Goal: Communication & Community: Ask a question

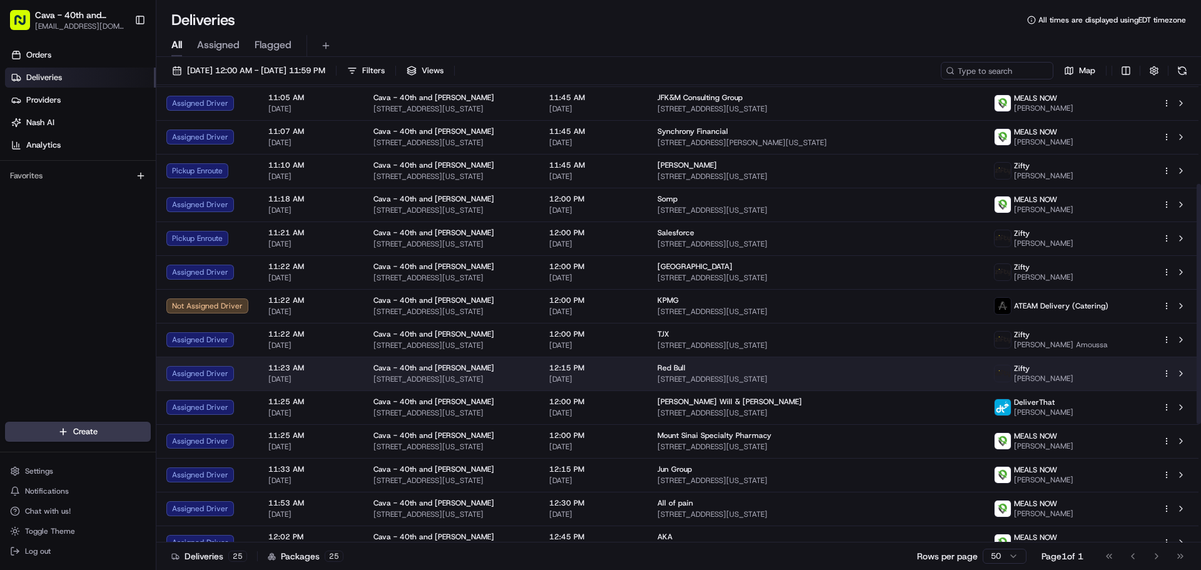
scroll to position [412, 0]
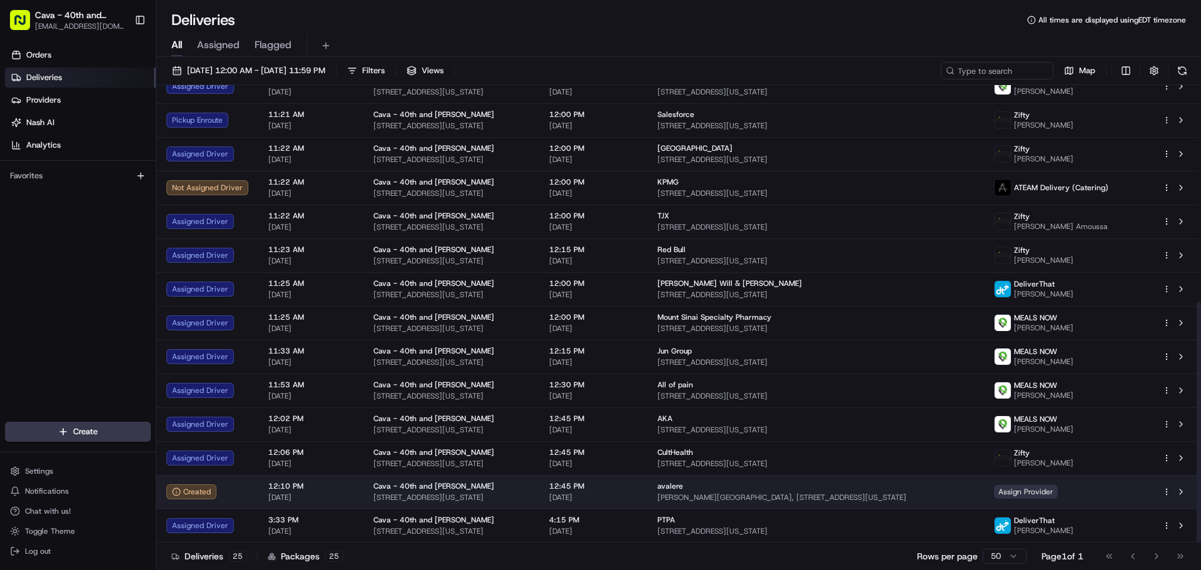
click at [1056, 492] on span "Assign Provider" at bounding box center [1026, 492] width 64 height 14
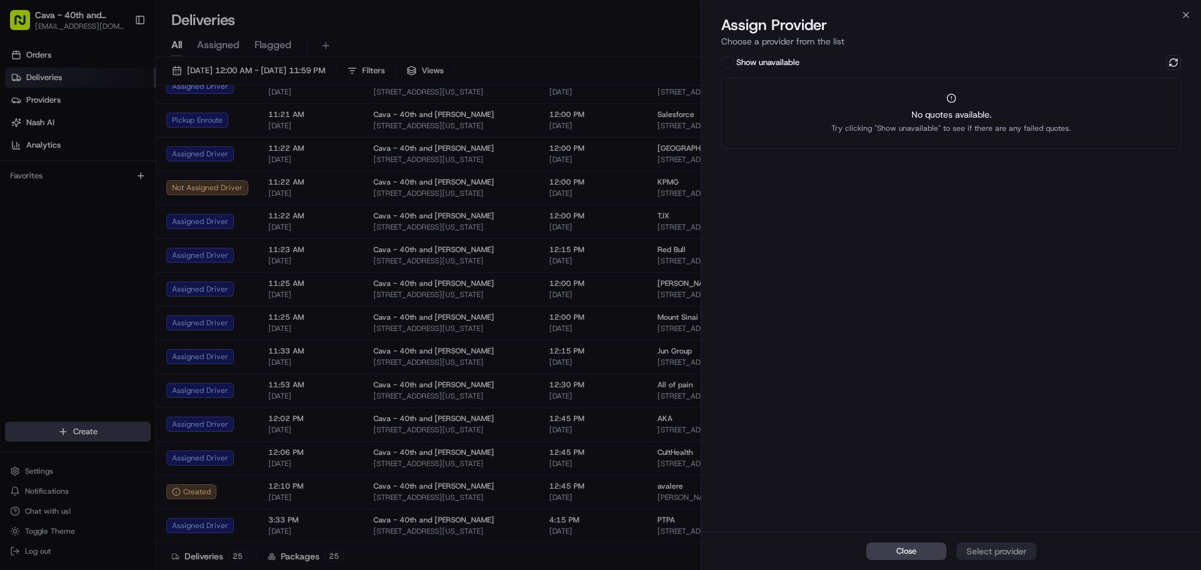
click at [729, 59] on button "Show unavailable" at bounding box center [728, 62] width 13 height 13
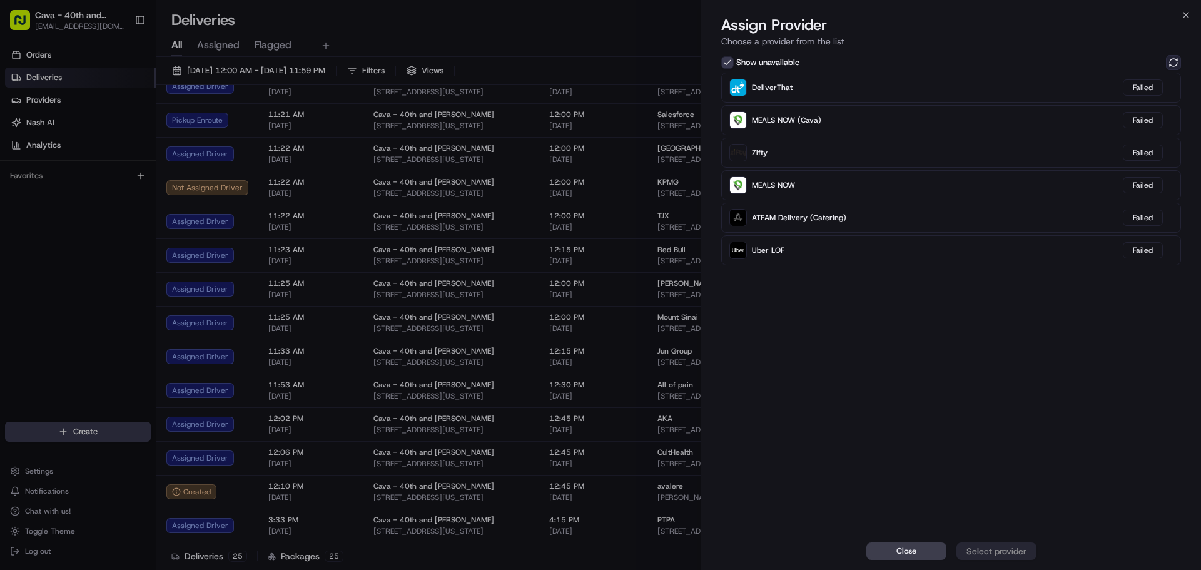
click at [1176, 63] on button at bounding box center [1173, 62] width 15 height 15
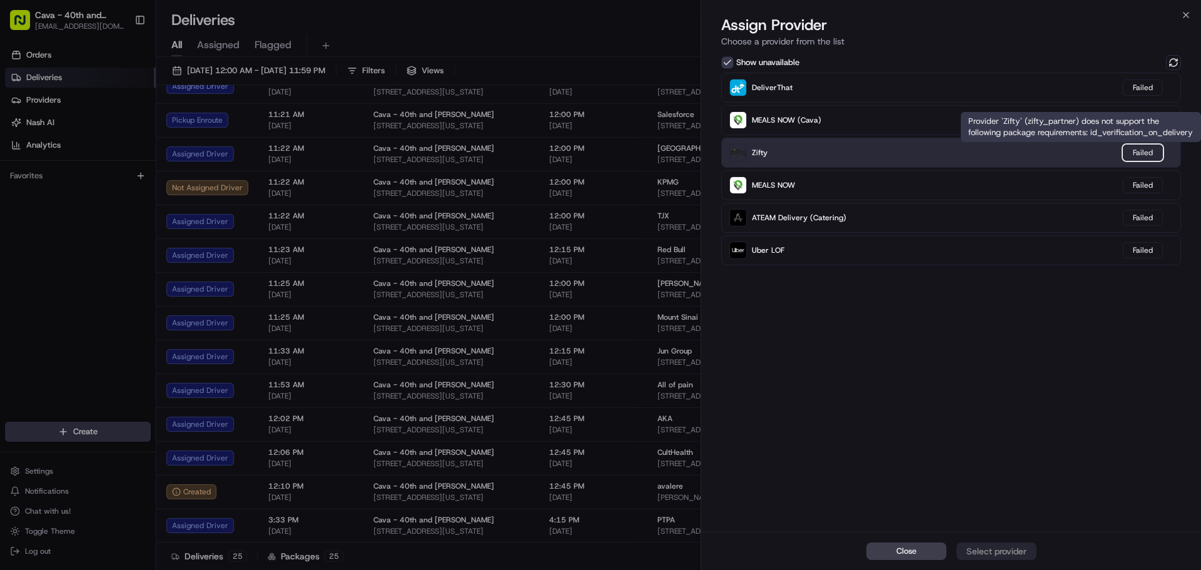
click at [1149, 158] on div "Failed" at bounding box center [1143, 153] width 40 height 16
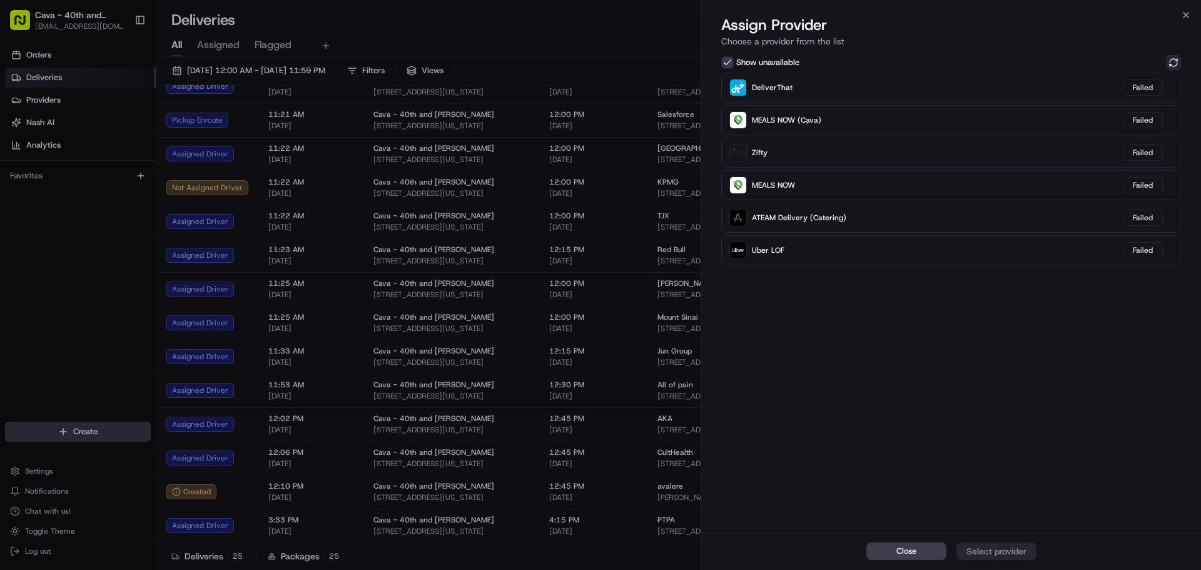
click at [1179, 63] on button at bounding box center [1173, 62] width 15 height 15
click at [1186, 18] on icon "button" at bounding box center [1186, 15] width 10 height 10
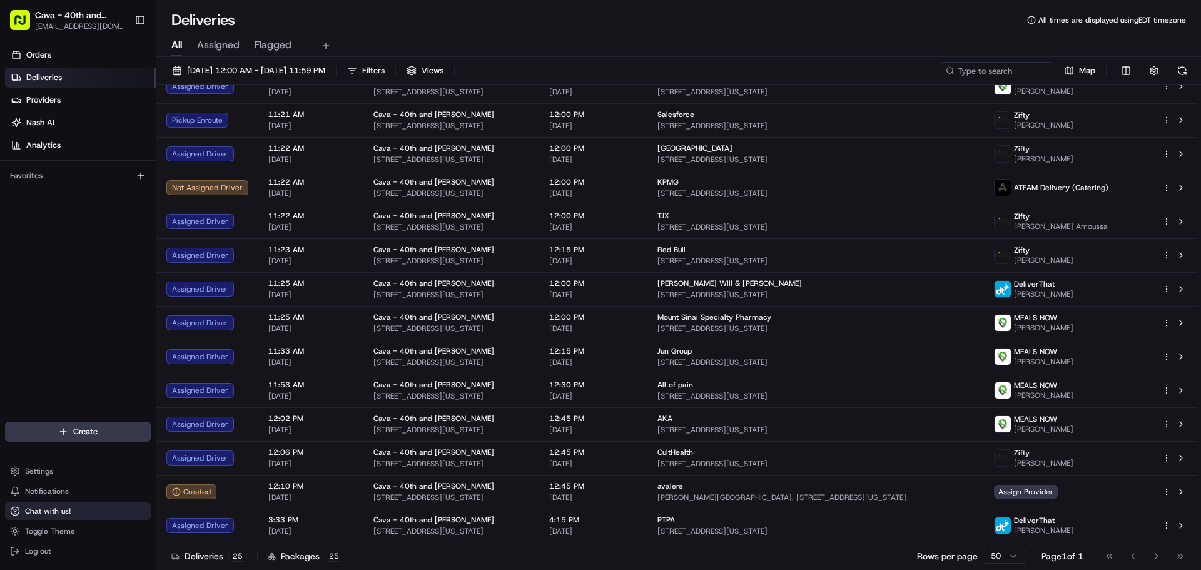
click at [70, 507] on button "Chat with us!" at bounding box center [78, 511] width 146 height 18
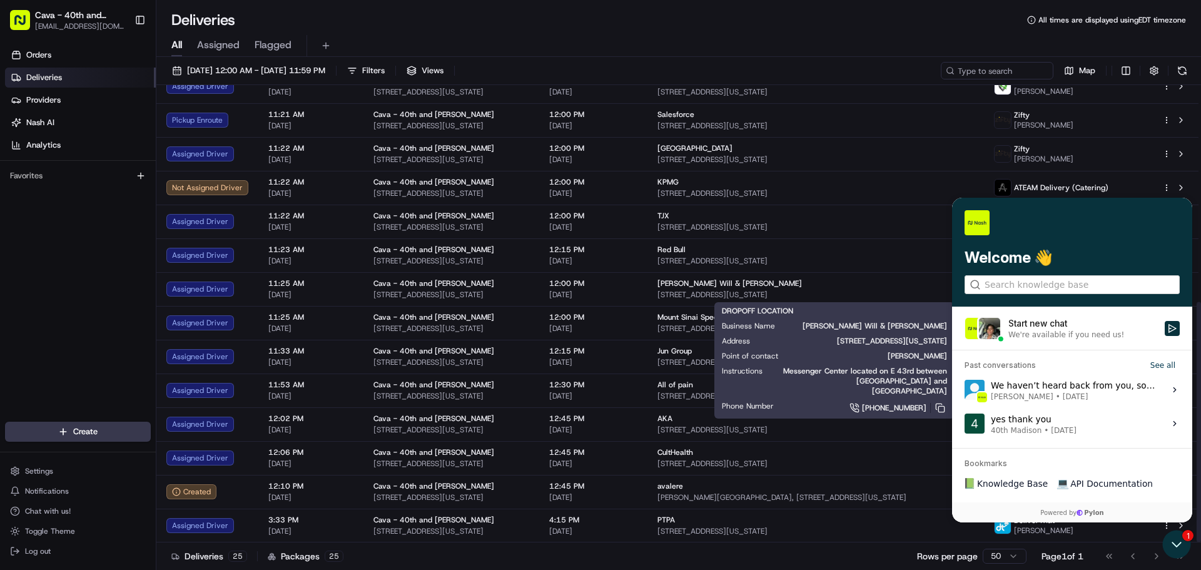
click at [1190, 538] on div "1" at bounding box center [1178, 544] width 34 height 31
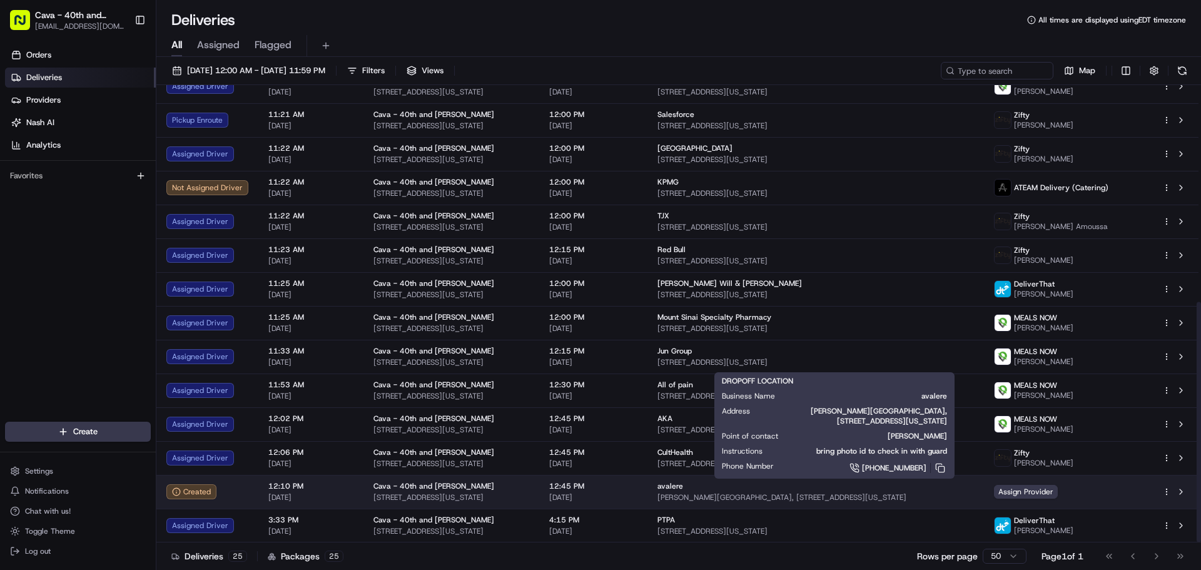
click at [683, 487] on span "avalere" at bounding box center [671, 486] width 26 height 10
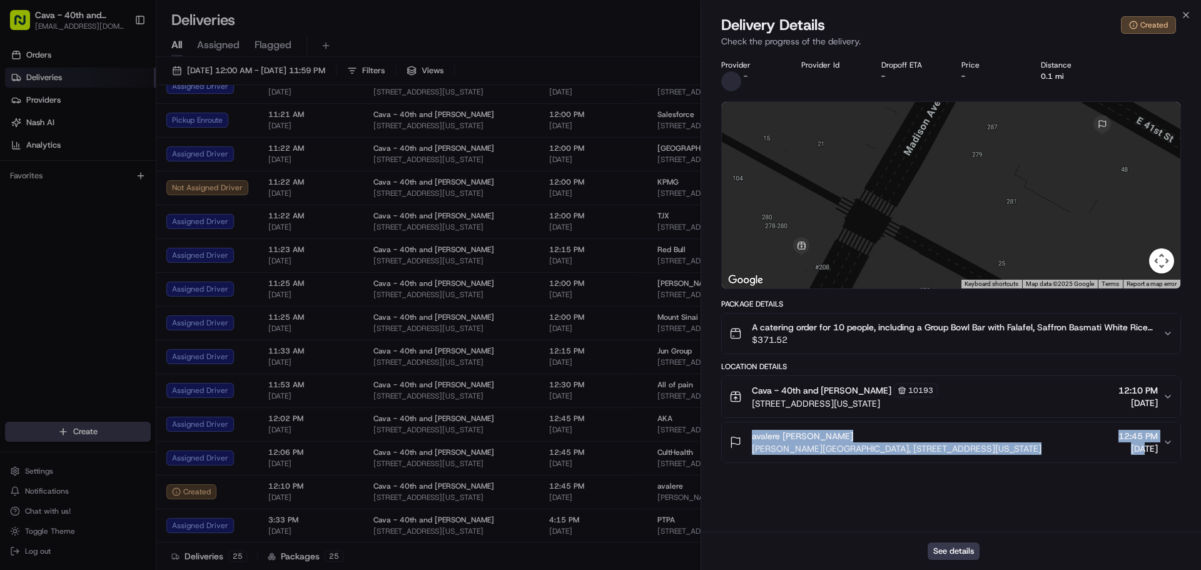
drag, startPoint x: 747, startPoint y: 433, endPoint x: 1121, endPoint y: 459, distance: 375.7
click at [1121, 459] on button "avalere [PERSON_NAME] MATHRNE [PERSON_NAME][GEOGRAPHIC_DATA], [STREET_ADDRESS][…" at bounding box center [951, 442] width 459 height 40
drag, startPoint x: 843, startPoint y: 489, endPoint x: 791, endPoint y: 458, distance: 60.3
click at [842, 489] on div "Provider - Provider Id Dropoff ETA - Price - Distance 0.1 mi ← Move left → Move…" at bounding box center [951, 292] width 500 height 479
click at [759, 502] on div "Provider - Provider Id Dropoff ETA - Price - Distance 0.1 mi ← Move left → Move…" at bounding box center [951, 292] width 500 height 479
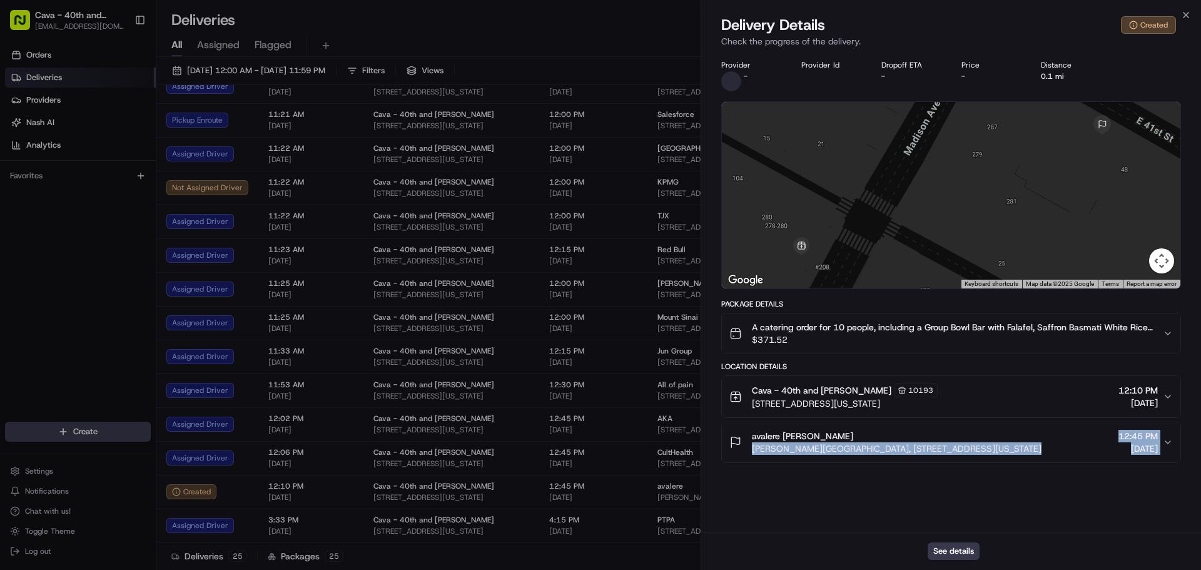
drag, startPoint x: 736, startPoint y: 528, endPoint x: 747, endPoint y: 517, distance: 15.5
click at [737, 525] on div "Delivery Details Created Check the progress of the delivery. Provider - Provide…" at bounding box center [951, 292] width 500 height 555
drag, startPoint x: 780, startPoint y: 498, endPoint x: 1026, endPoint y: 468, distance: 247.8
click at [779, 497] on div "Provider - Provider Id Dropoff ETA - Price - Distance 0.1 mi ← Move left → Move…" at bounding box center [951, 292] width 500 height 479
click at [1166, 440] on icon "button" at bounding box center [1168, 442] width 10 height 10
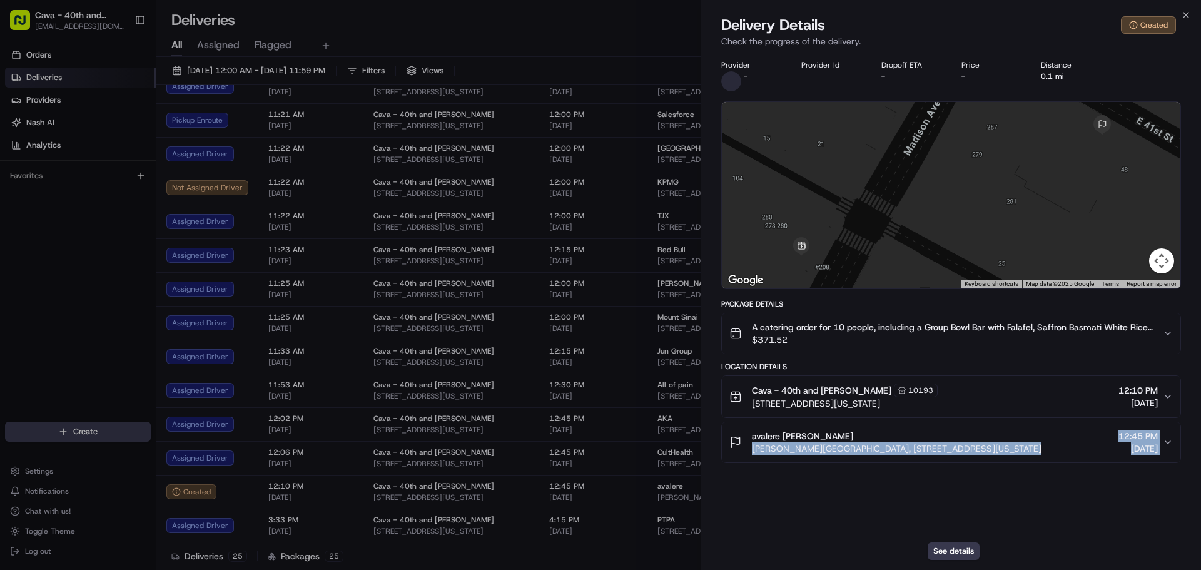
click at [1167, 440] on icon "button" at bounding box center [1168, 442] width 10 height 10
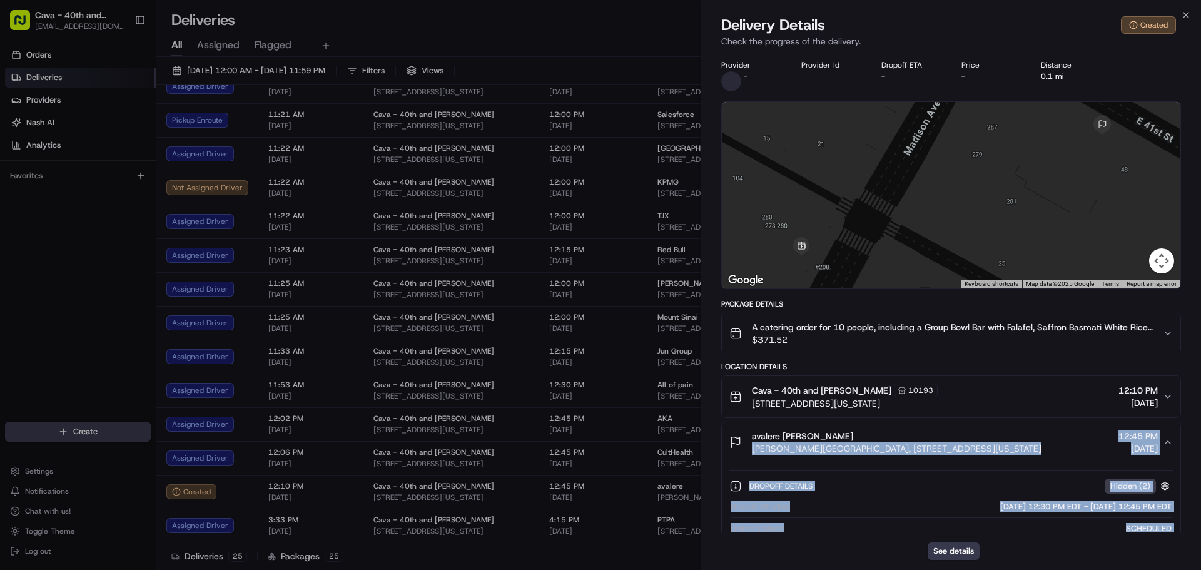
click at [1171, 439] on icon "button" at bounding box center [1168, 442] width 10 height 10
click at [1165, 441] on icon "button" at bounding box center [1168, 442] width 10 height 10
drag, startPoint x: 750, startPoint y: 432, endPoint x: 1161, endPoint y: 445, distance: 411.9
click at [1161, 445] on div "avalere [PERSON_NAME] MATHRNE [PERSON_NAME][GEOGRAPHIC_DATA], [STREET_ADDRESS][…" at bounding box center [947, 442] width 434 height 25
copy div "avalere [PERSON_NAME] MATHRNE [PERSON_NAME][GEOGRAPHIC_DATA], [STREET_ADDRESS][…"
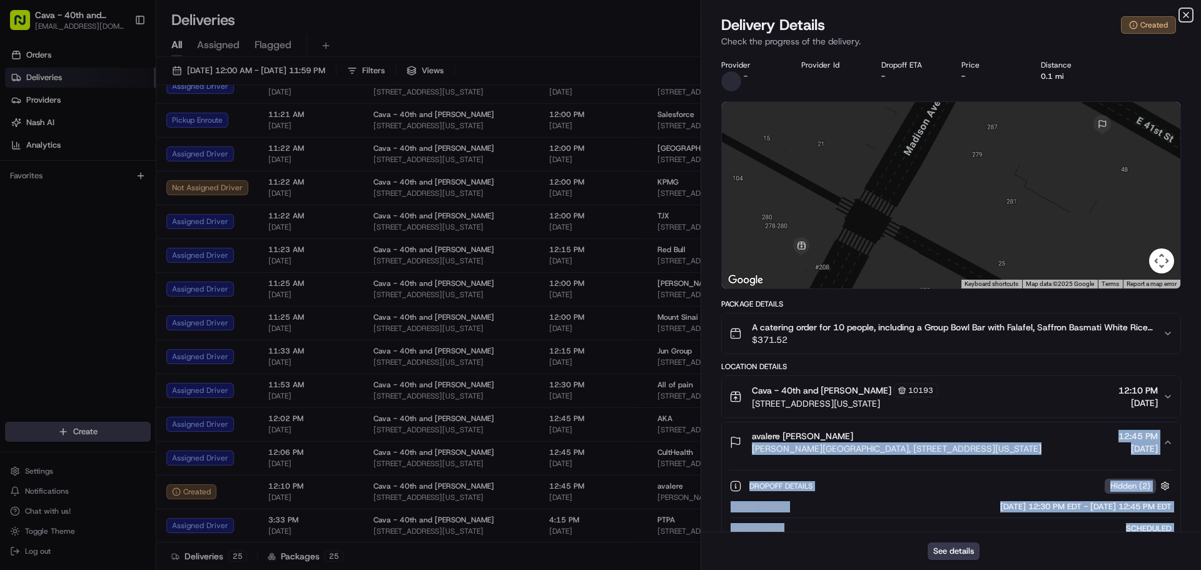
click at [1190, 13] on icon "button" at bounding box center [1186, 15] width 10 height 10
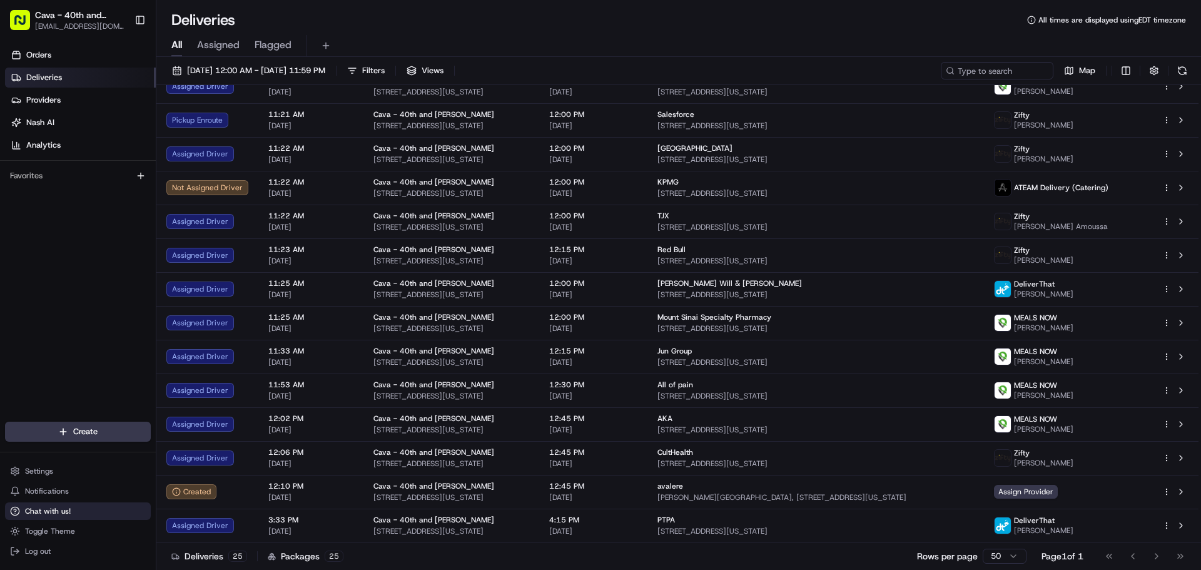
click at [90, 505] on button "Chat with us!" at bounding box center [78, 511] width 146 height 18
click at [64, 509] on span "Chat with us!" at bounding box center [48, 511] width 46 height 10
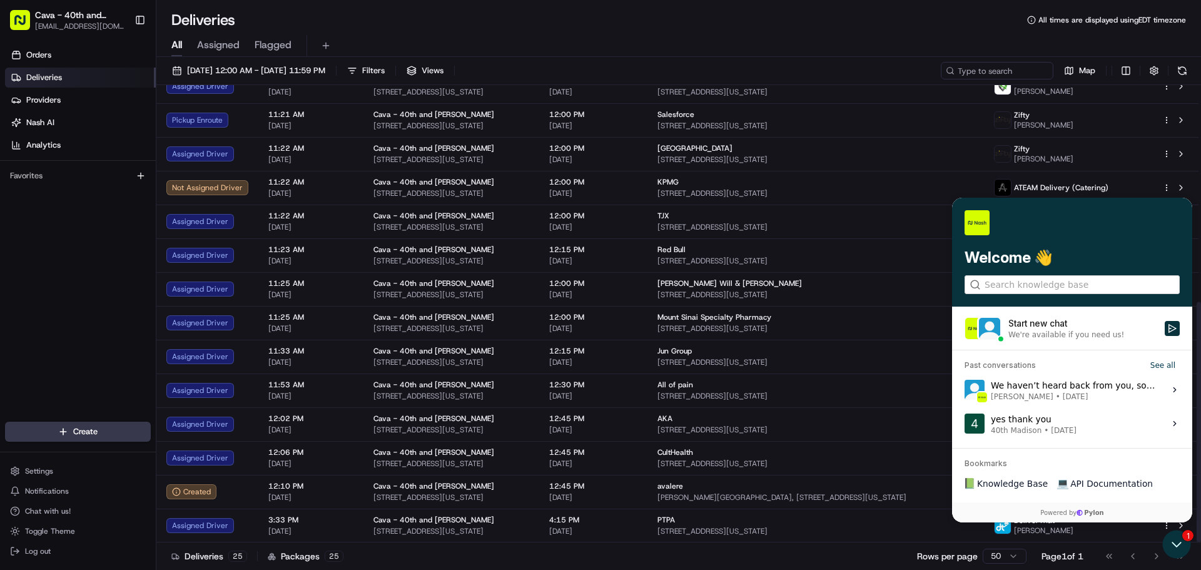
click at [1021, 314] on label "Start new chat We're available if you need us!" at bounding box center [1072, 328] width 240 height 43
click at [1165, 321] on button "Start new chat We're available if you need us!" at bounding box center [1172, 328] width 15 height 15
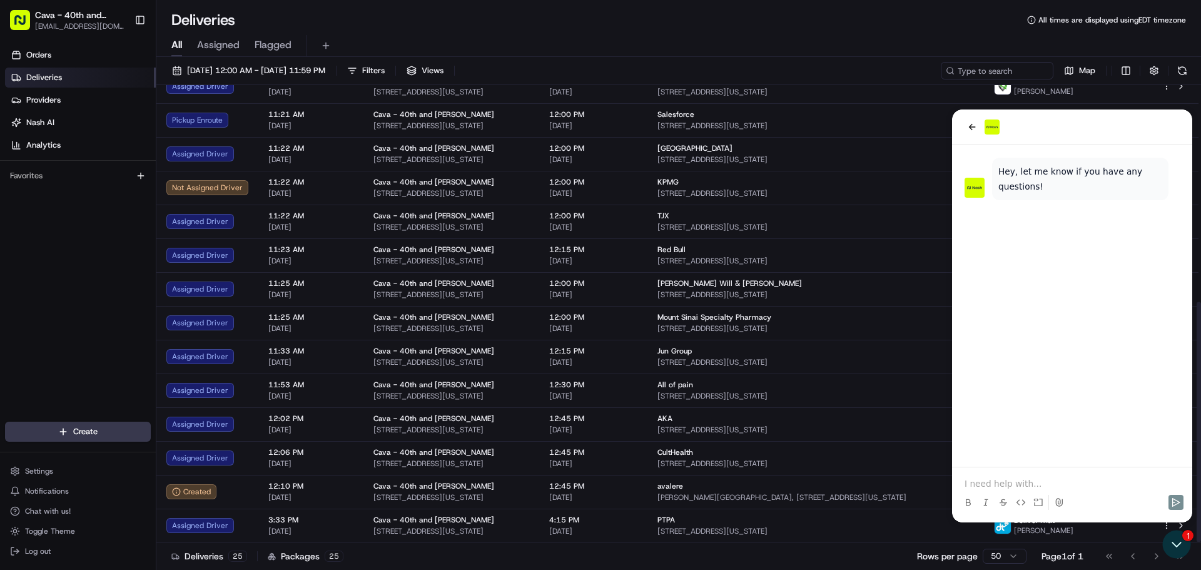
click at [996, 486] on p at bounding box center [1072, 483] width 215 height 13
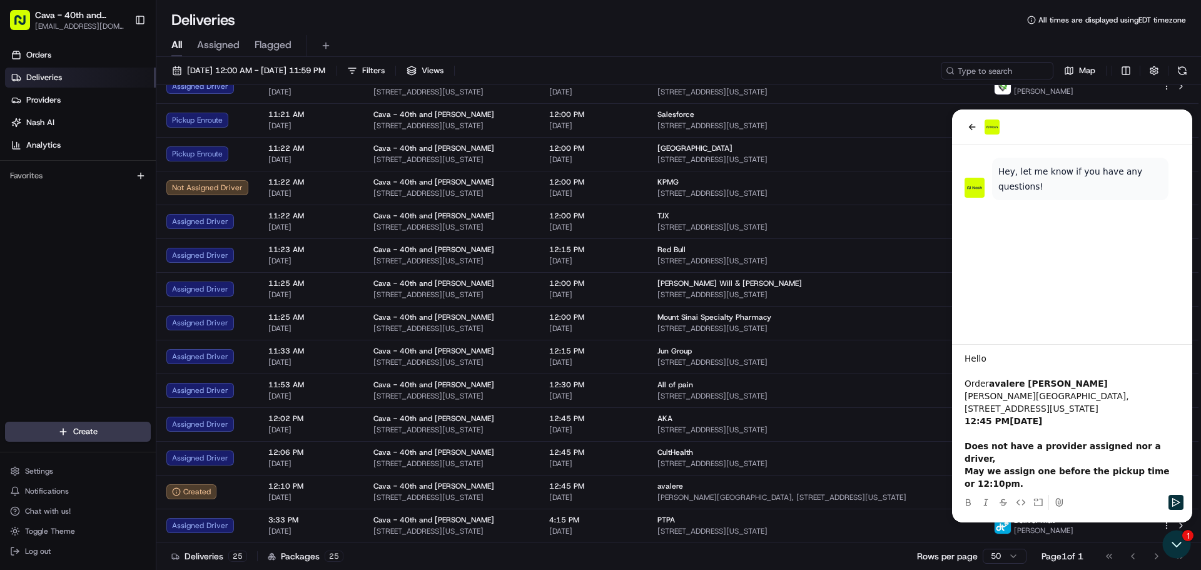
scroll to position [0, 0]
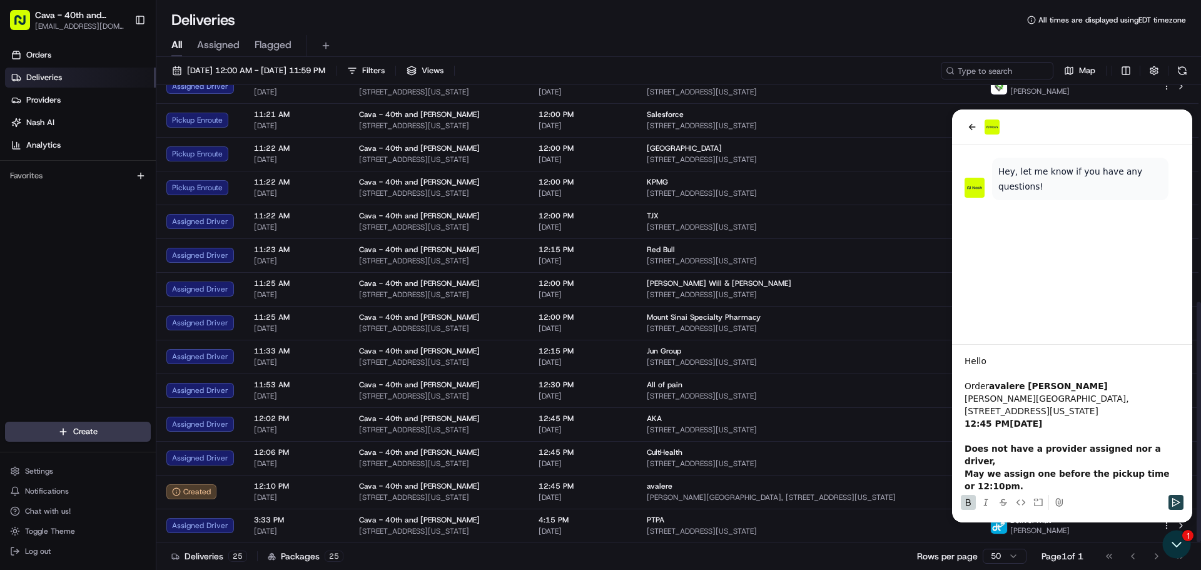
click at [1178, 497] on icon "Send" at bounding box center [1176, 502] width 10 height 10
